Goal: Task Accomplishment & Management: Complete application form

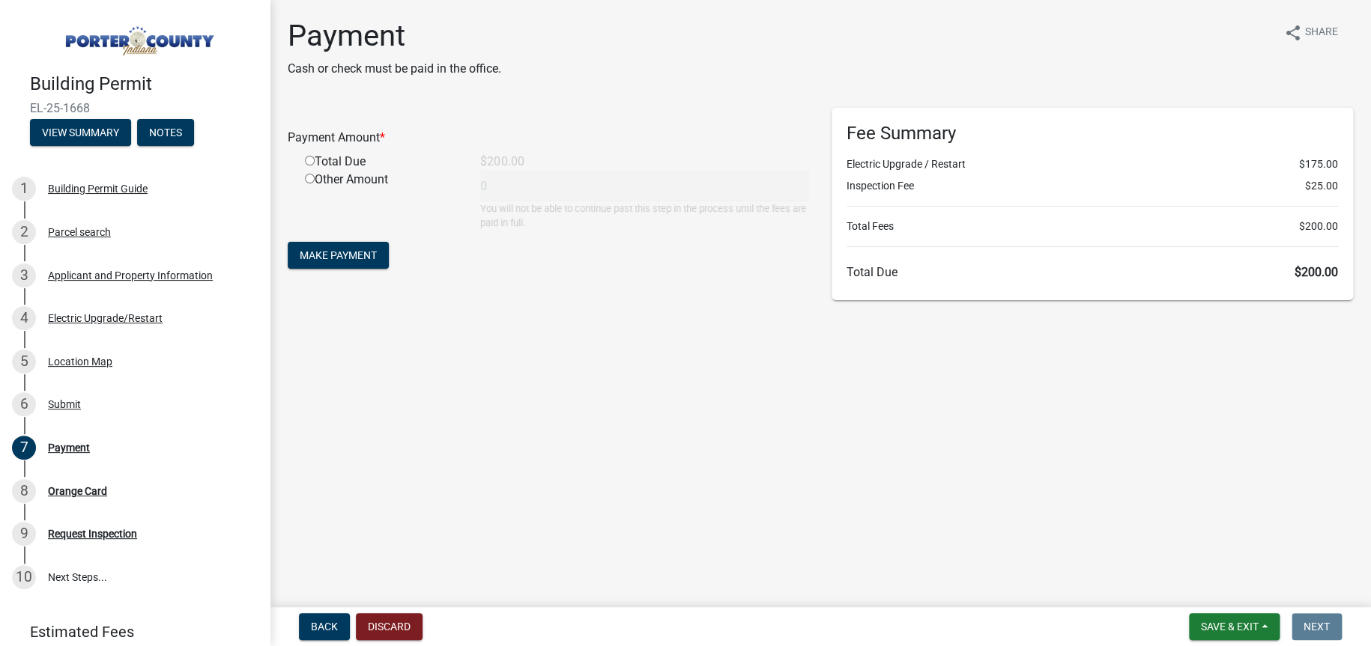
click at [309, 156] on input "radio" at bounding box center [310, 161] width 10 height 10
radio input "true"
type input "200"
click at [331, 253] on span "Make Payment" at bounding box center [338, 255] width 77 height 12
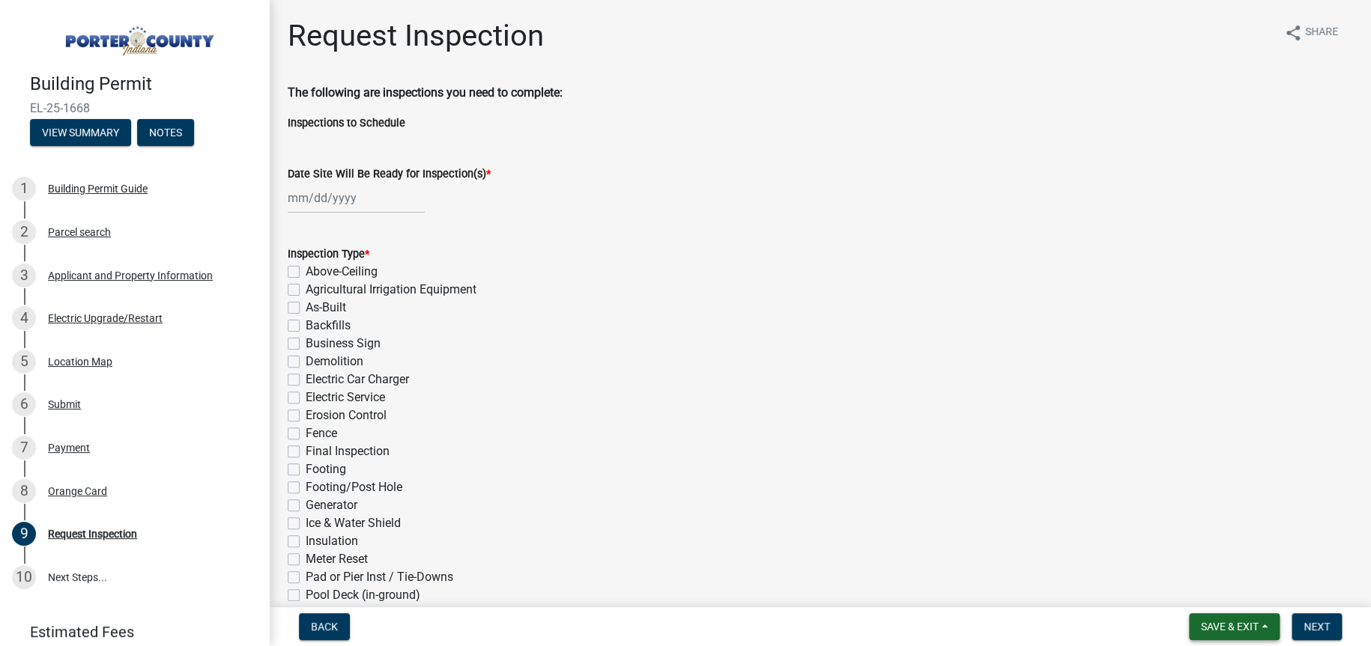
click at [1248, 625] on span "Save & Exit" at bounding box center [1230, 627] width 58 height 12
click at [1223, 585] on button "Save & Exit" at bounding box center [1220, 588] width 120 height 36
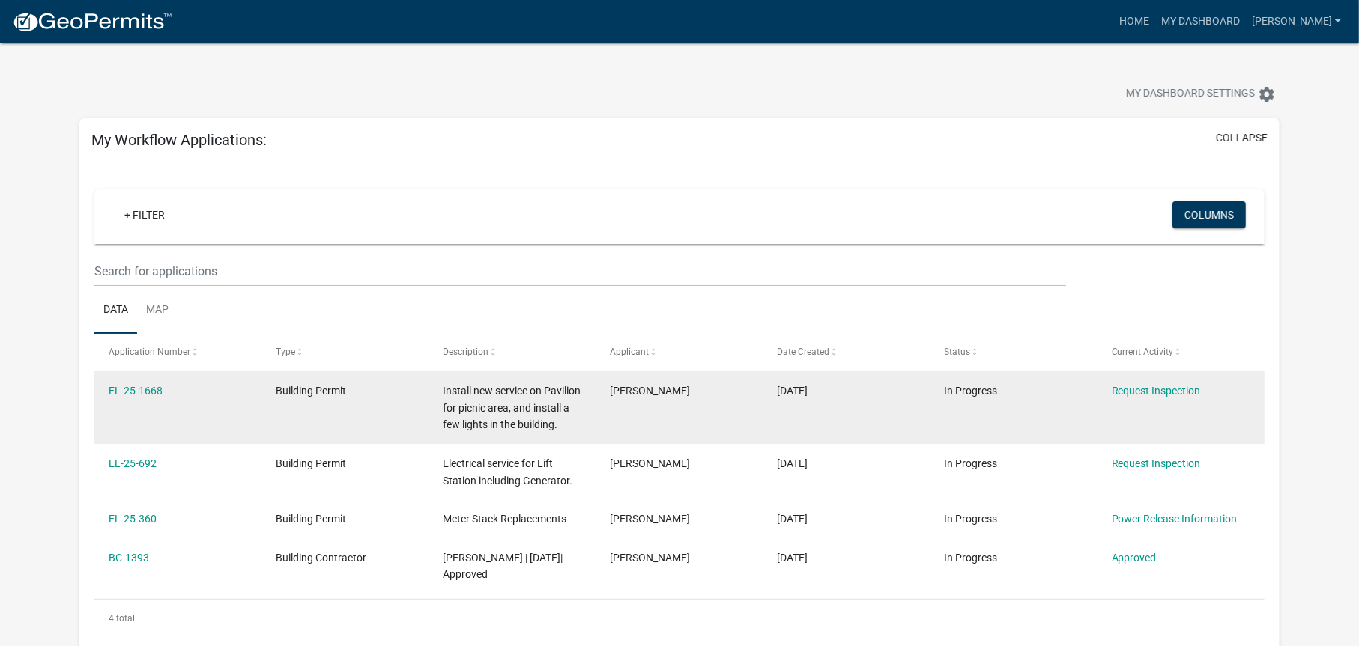
click at [1246, 444] on datatable-body-cell "Request Inspection" at bounding box center [1180, 408] width 167 height 73
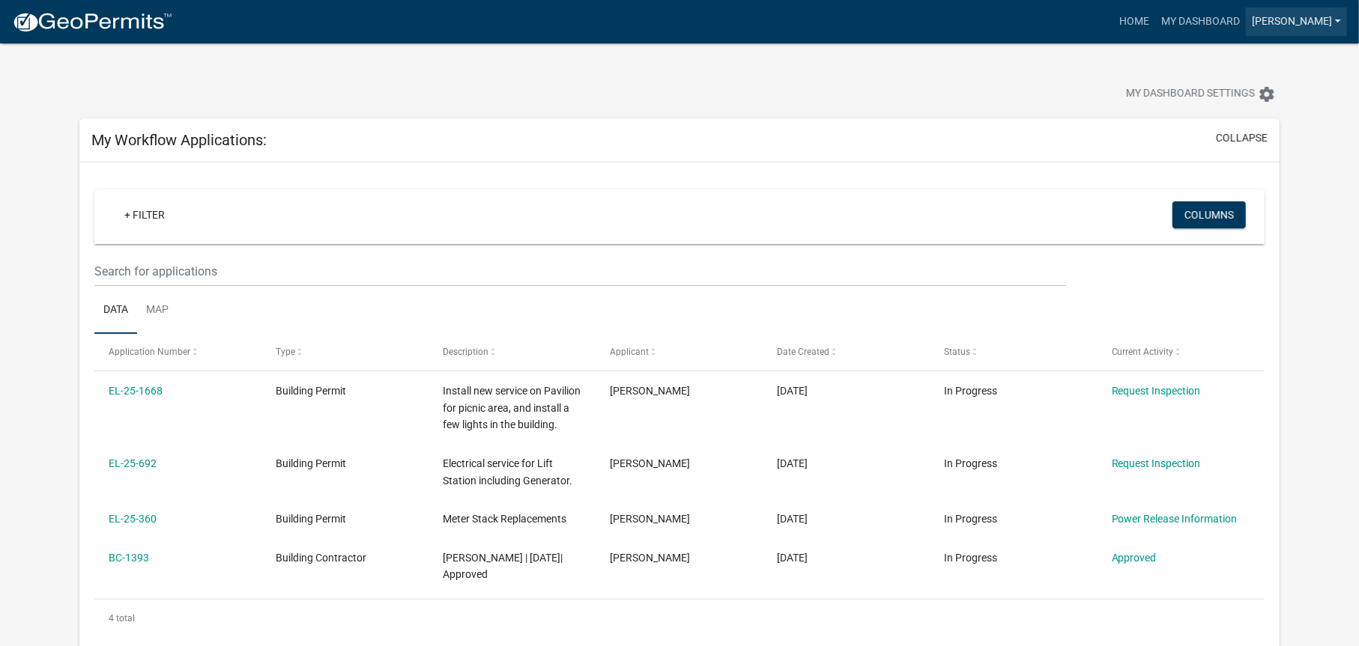
click at [1297, 16] on link "Amy Bolla" at bounding box center [1296, 21] width 101 height 28
click at [1300, 106] on link "Logout" at bounding box center [1287, 110] width 120 height 36
